Goal: Information Seeking & Learning: Learn about a topic

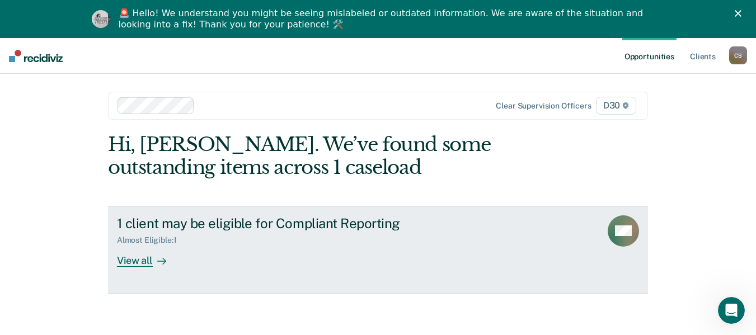
click at [134, 257] on div "View all" at bounding box center [148, 256] width 63 height 22
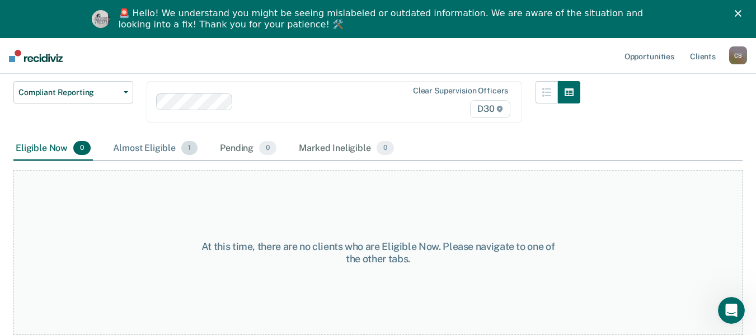
click at [159, 148] on div "Almost Eligible 1" at bounding box center [155, 148] width 89 height 25
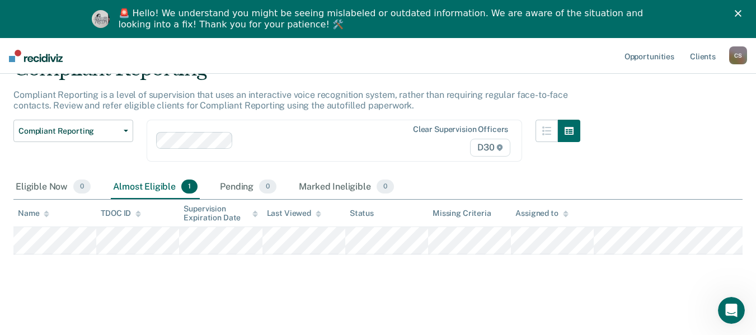
scroll to position [73, 0]
click at [234, 175] on div "Pending 0" at bounding box center [248, 187] width 61 height 25
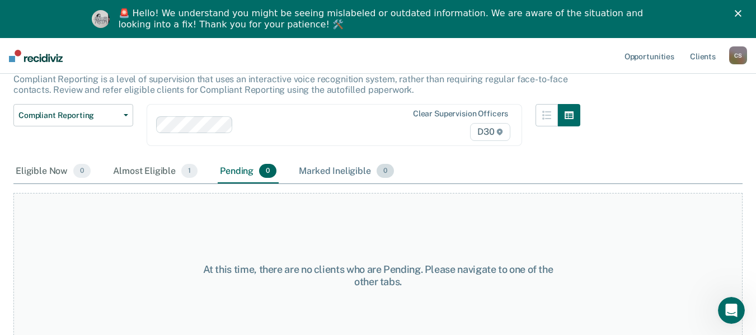
click at [315, 167] on div "Marked Ineligible 0" at bounding box center [346, 171] width 100 height 25
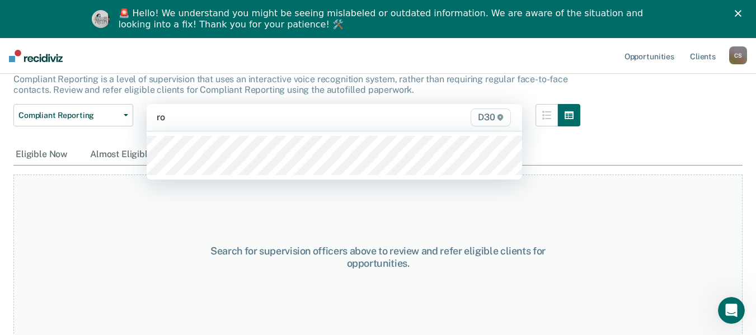
type input "r"
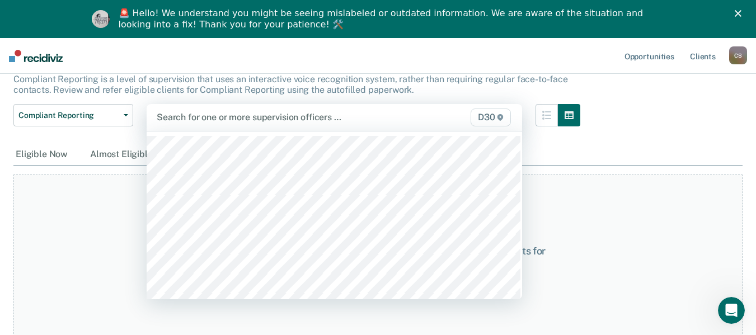
scroll to position [17, 0]
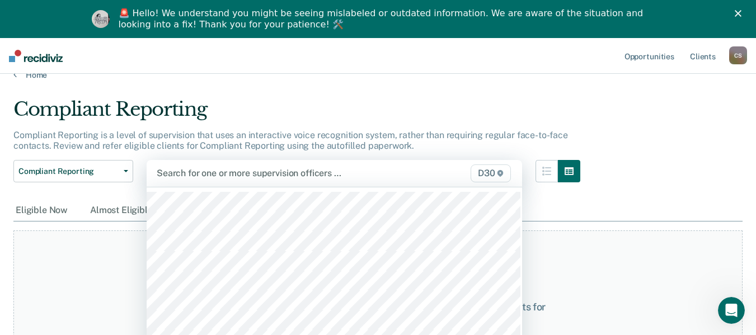
click at [252, 131] on p "Compliant Reporting is a level of supervision that uses an interactive voice re…" at bounding box center [290, 140] width 554 height 21
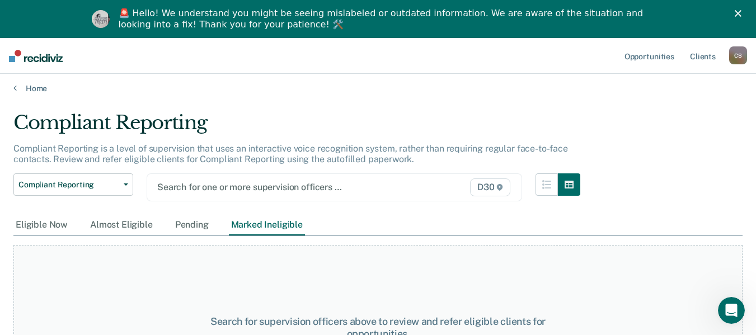
scroll to position [0, 0]
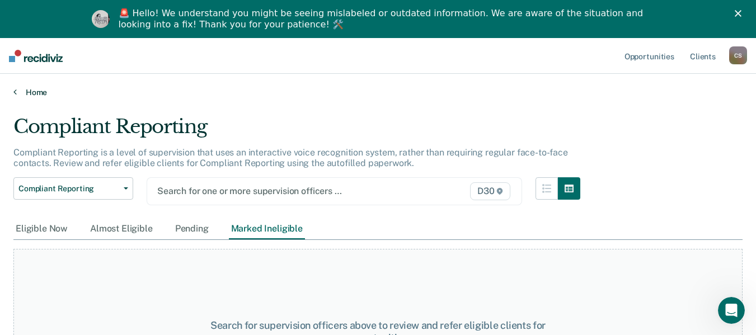
click at [37, 92] on link "Home" at bounding box center [377, 92] width 729 height 10
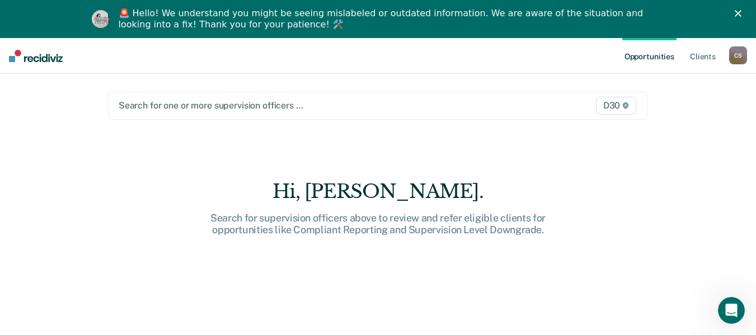
click at [203, 108] on div at bounding box center [300, 105] width 362 height 13
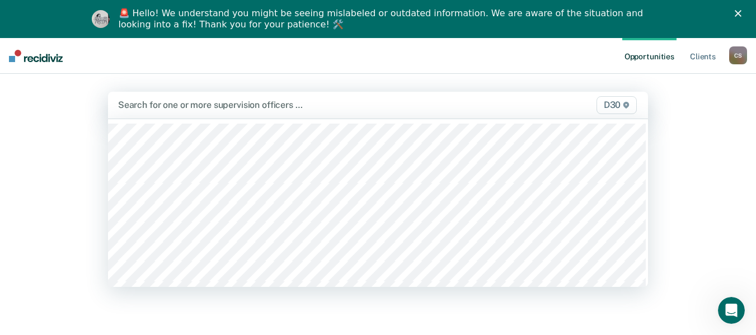
click at [203, 108] on div at bounding box center [299, 104] width 363 height 13
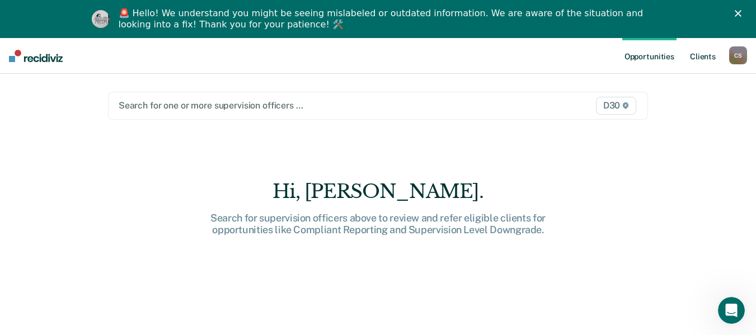
click at [690, 55] on link "Client s" at bounding box center [702, 56] width 30 height 36
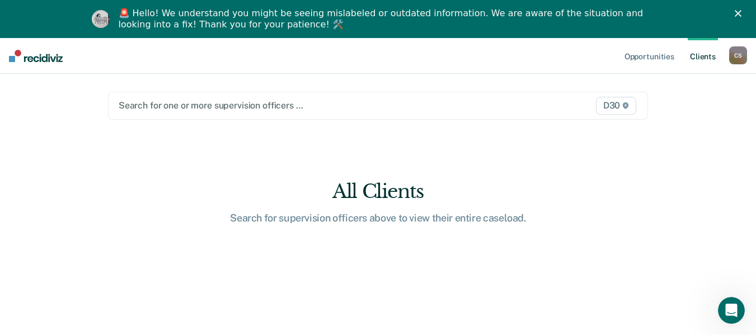
click at [738, 59] on div "C S" at bounding box center [738, 55] width 18 height 18
drag, startPoint x: 232, startPoint y: 218, endPoint x: 229, endPoint y: 212, distance: 6.8
click at [232, 218] on div "Search for supervision officers above to view their entire caseload." at bounding box center [378, 218] width 358 height 12
click at [741, 11] on icon "Close" at bounding box center [737, 13] width 7 height 7
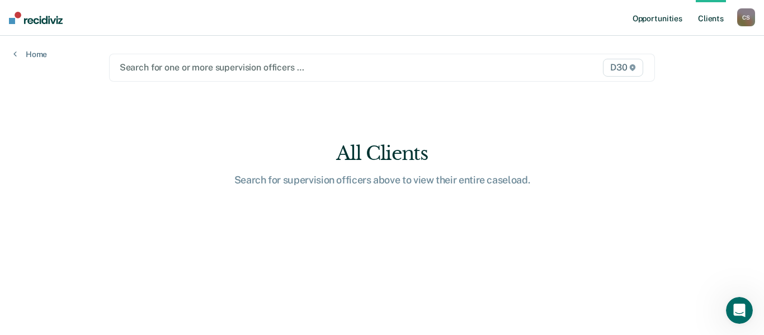
click at [651, 20] on link "Opportunities" at bounding box center [657, 18] width 54 height 36
